Goal: Task Accomplishment & Management: Manage account settings

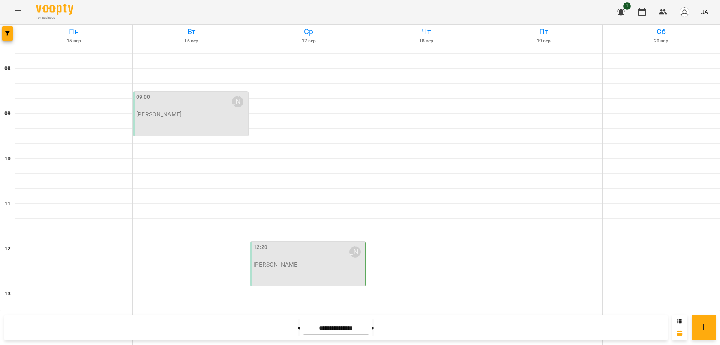
scroll to position [275, 0]
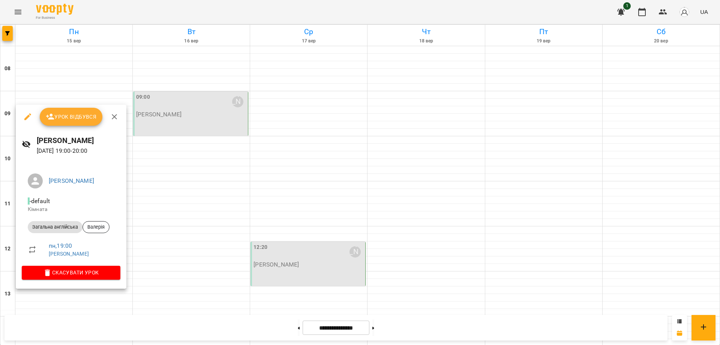
click at [64, 117] on span "Урок відбувся" at bounding box center [71, 116] width 51 height 9
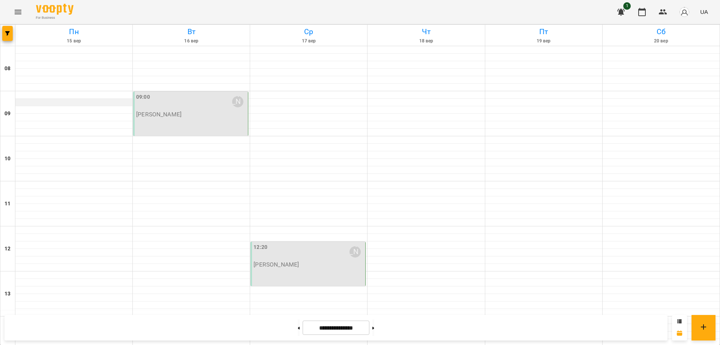
scroll to position [275, 0]
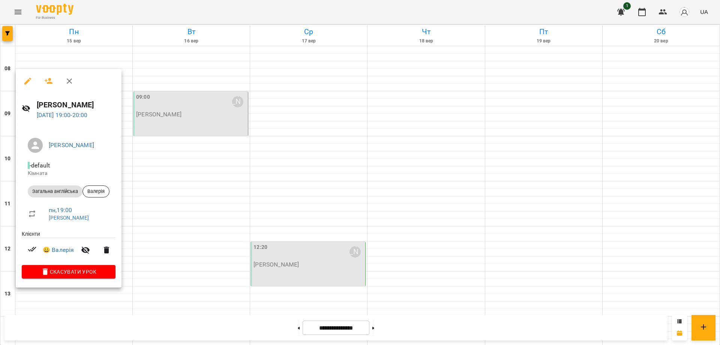
click at [285, 284] on div at bounding box center [360, 172] width 720 height 345
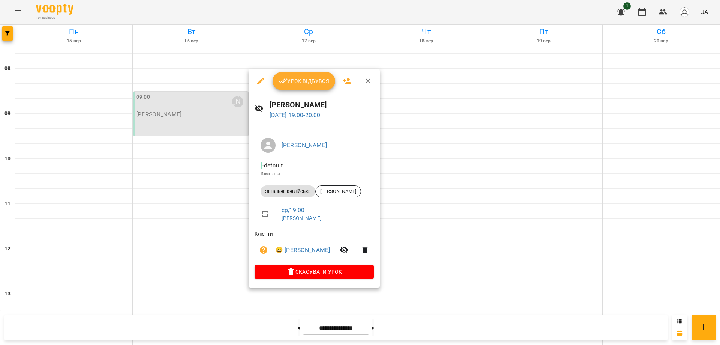
click at [325, 301] on div at bounding box center [360, 172] width 720 height 345
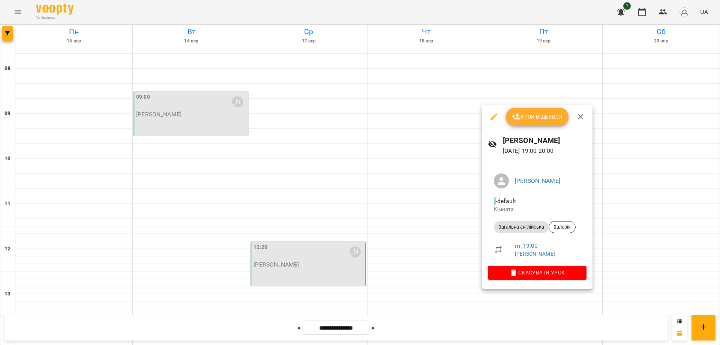
click at [534, 292] on div at bounding box center [360, 172] width 720 height 345
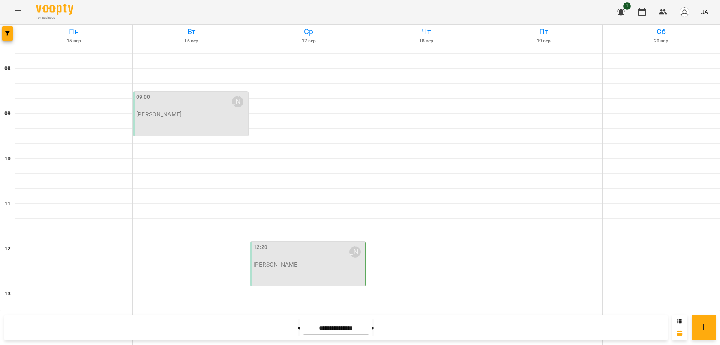
click at [627, 3] on span "1" at bounding box center [628, 6] width 8 height 8
click at [628, 6] on span "1" at bounding box center [628, 6] width 8 height 8
click at [623, 10] on icon "button" at bounding box center [622, 12] width 8 height 7
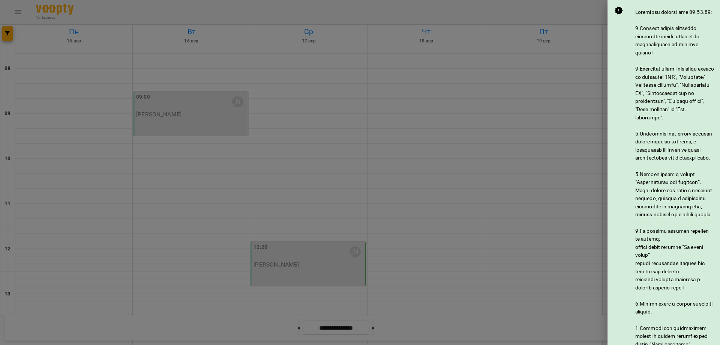
click at [562, 102] on div at bounding box center [360, 172] width 720 height 345
